Goal: Navigation & Orientation: Find specific page/section

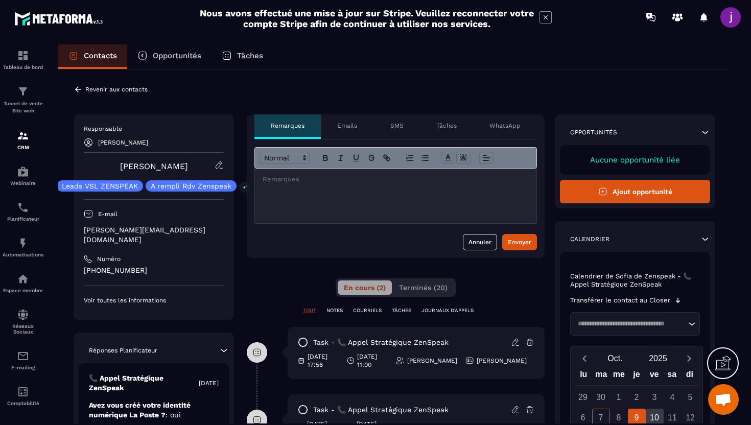
click at [343, 131] on div "Emails" at bounding box center [347, 127] width 53 height 25
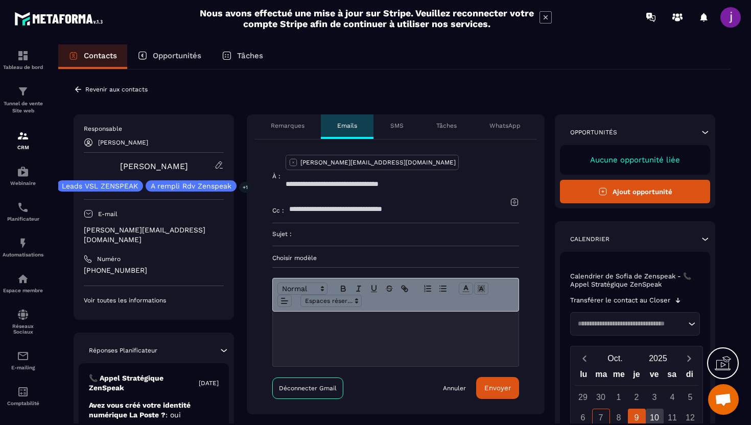
click at [453, 124] on p "Tâches" at bounding box center [447, 126] width 20 height 8
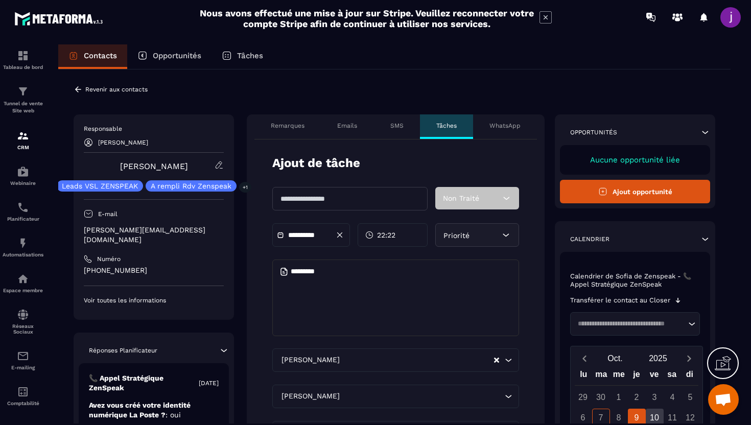
click at [398, 129] on p "SMS" at bounding box center [397, 126] width 13 height 8
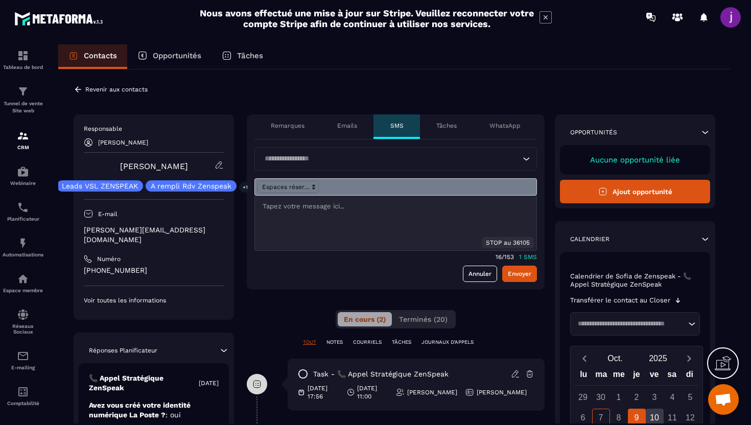
click at [285, 127] on p "Remarques" at bounding box center [288, 126] width 34 height 8
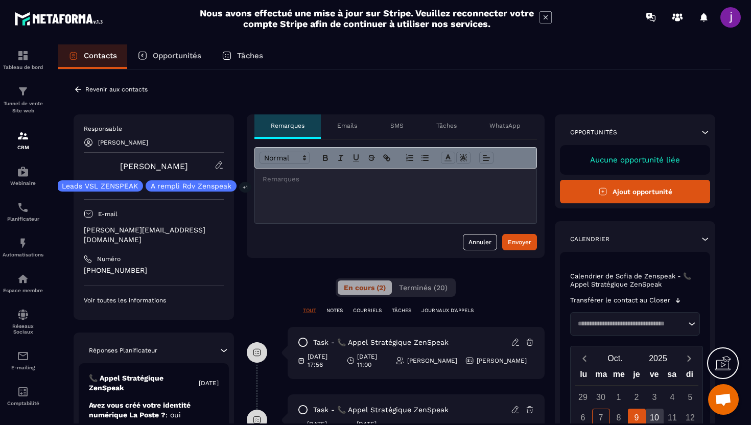
click at [356, 127] on p "Emails" at bounding box center [347, 126] width 20 height 8
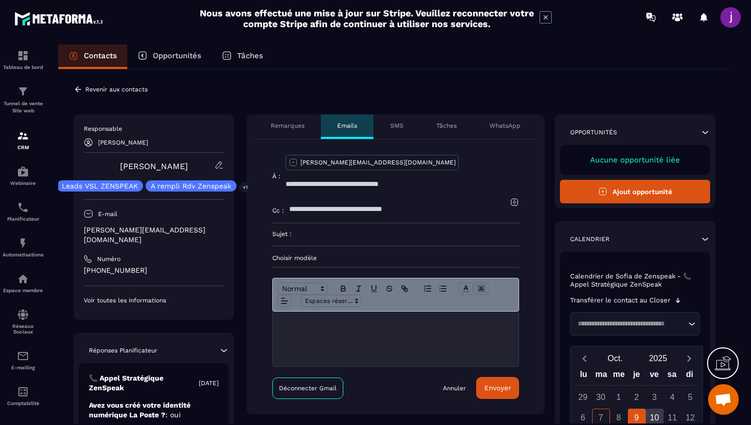
scroll to position [28, 0]
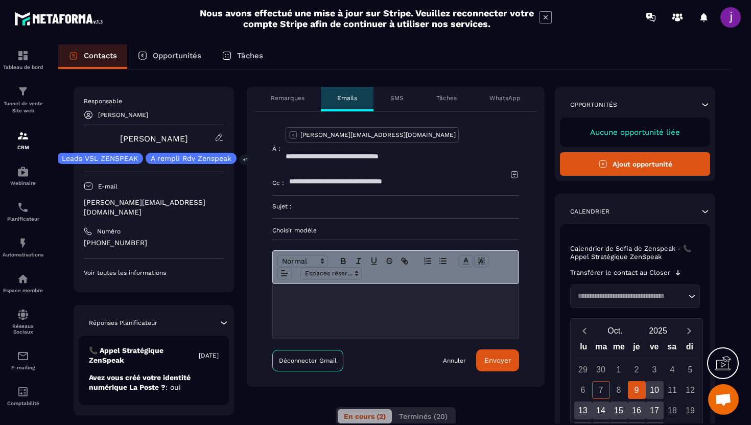
click at [512, 94] on p "WhatsApp" at bounding box center [505, 98] width 31 height 8
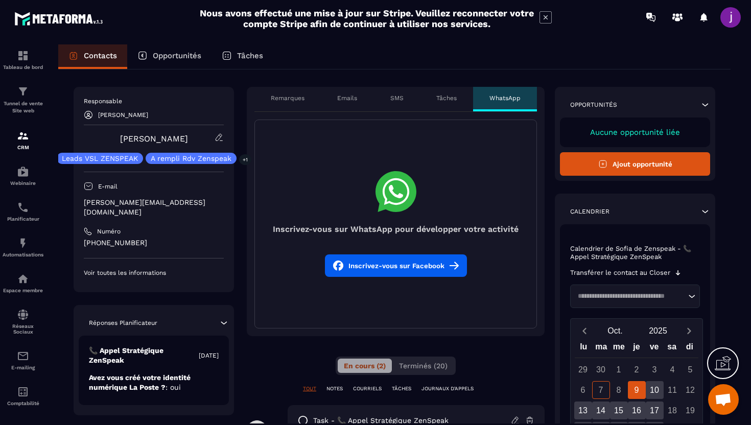
click at [444, 96] on p "Tâches" at bounding box center [447, 98] width 20 height 8
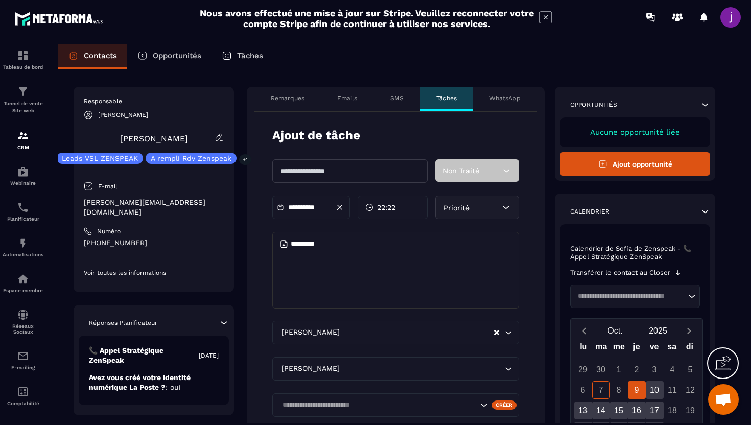
click at [391, 101] on p "SMS" at bounding box center [397, 98] width 13 height 8
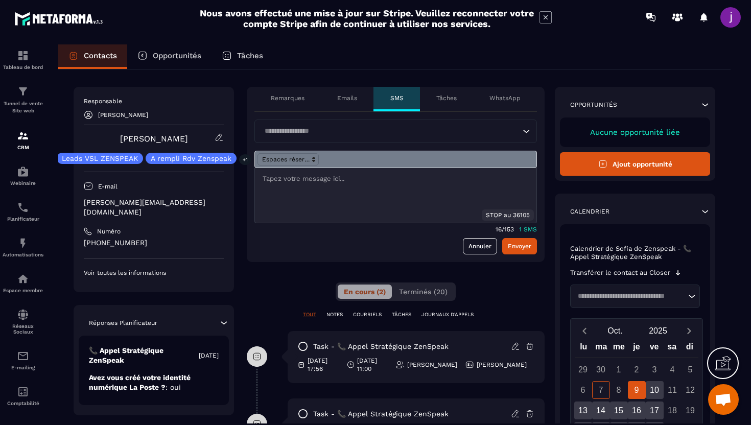
click at [348, 103] on div "Emails" at bounding box center [347, 99] width 53 height 25
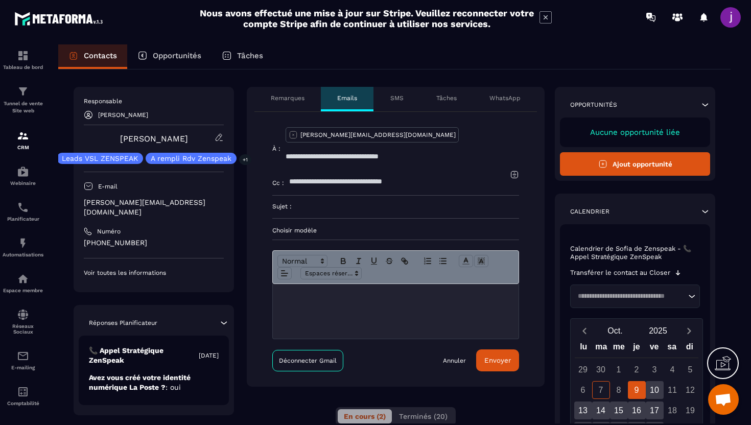
click at [451, 101] on p "Tâches" at bounding box center [447, 98] width 20 height 8
